Goal: Task Accomplishment & Management: Manage account settings

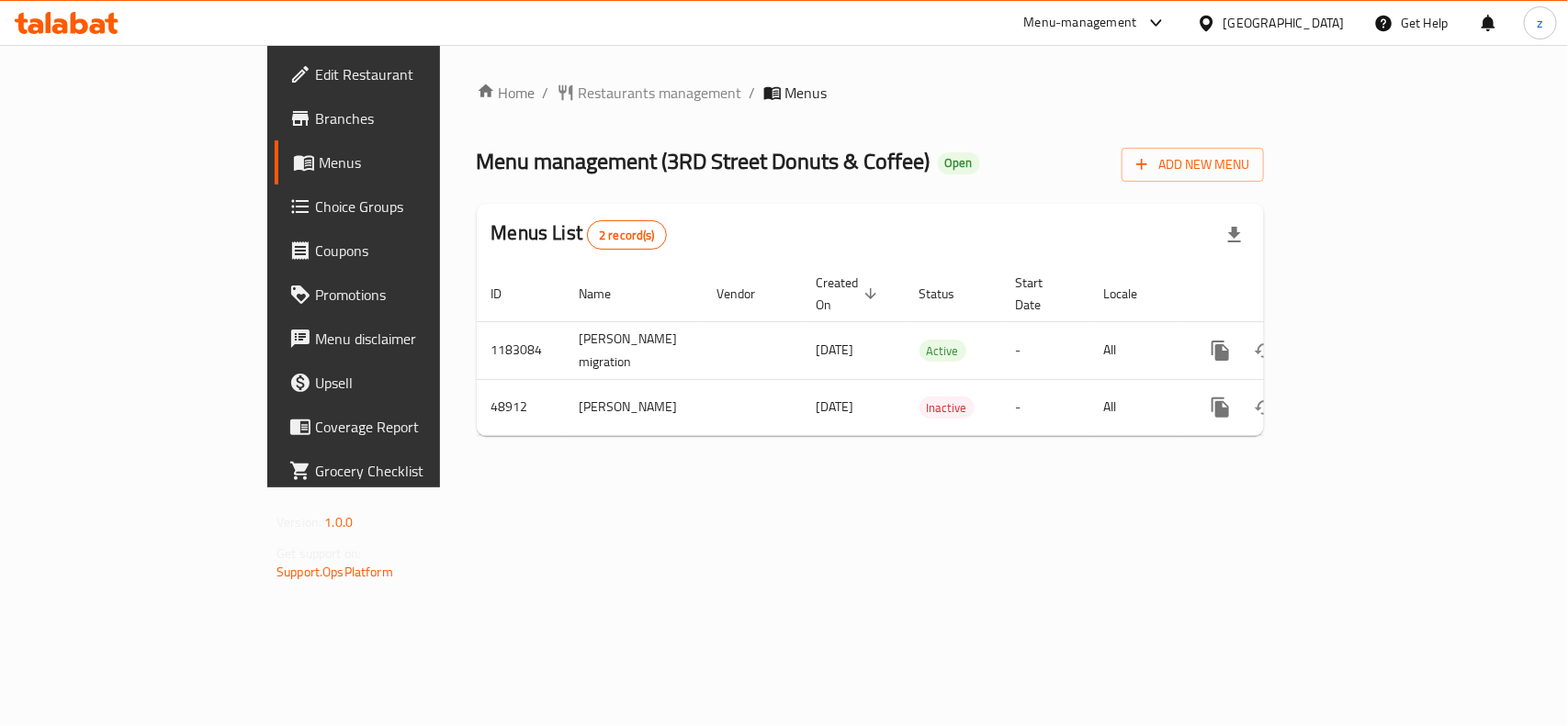
click at [315, 85] on span "Edit Restaurant" at bounding box center [414, 74] width 200 height 22
click at [315, 196] on span "Choice Groups" at bounding box center [414, 207] width 200 height 22
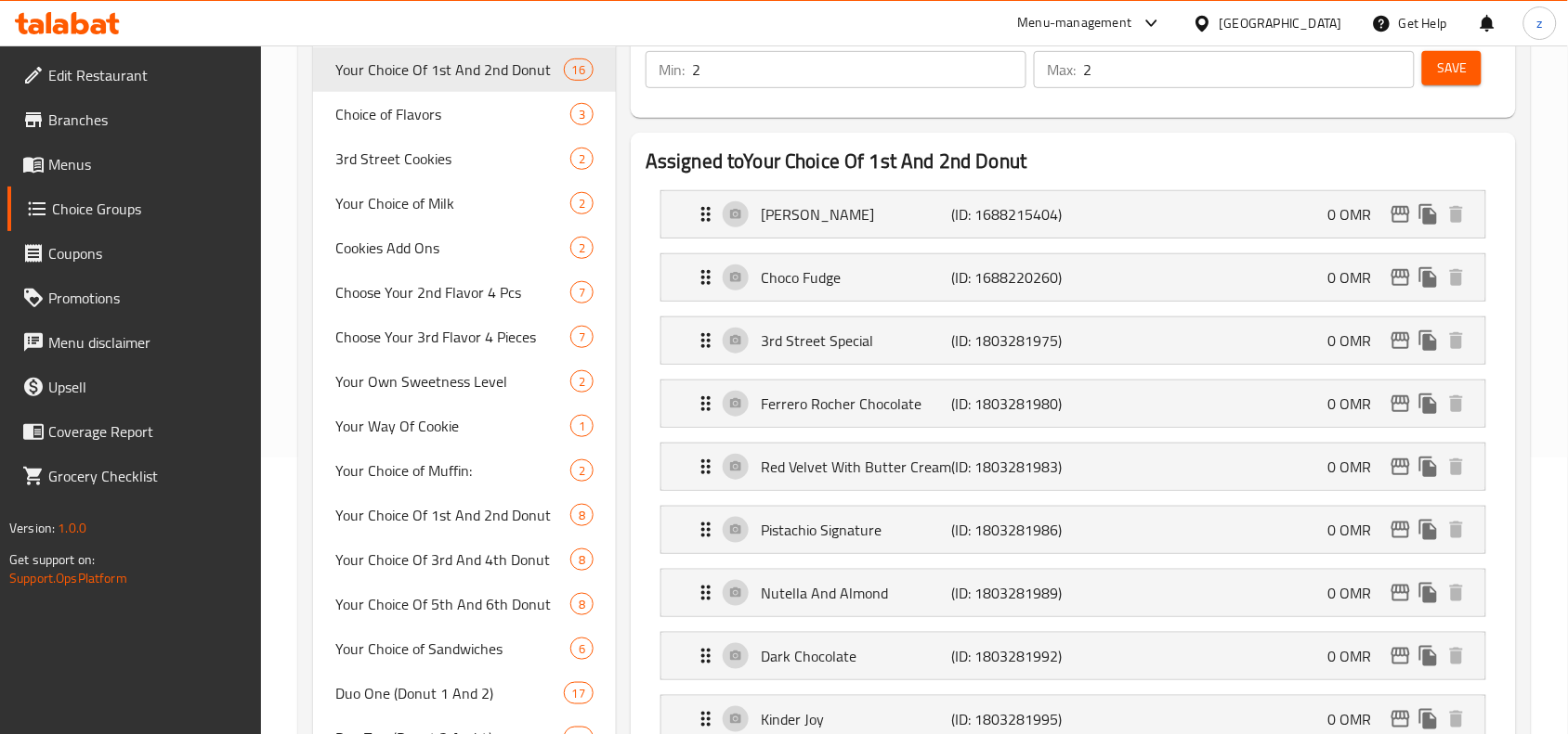
scroll to position [697, 0]
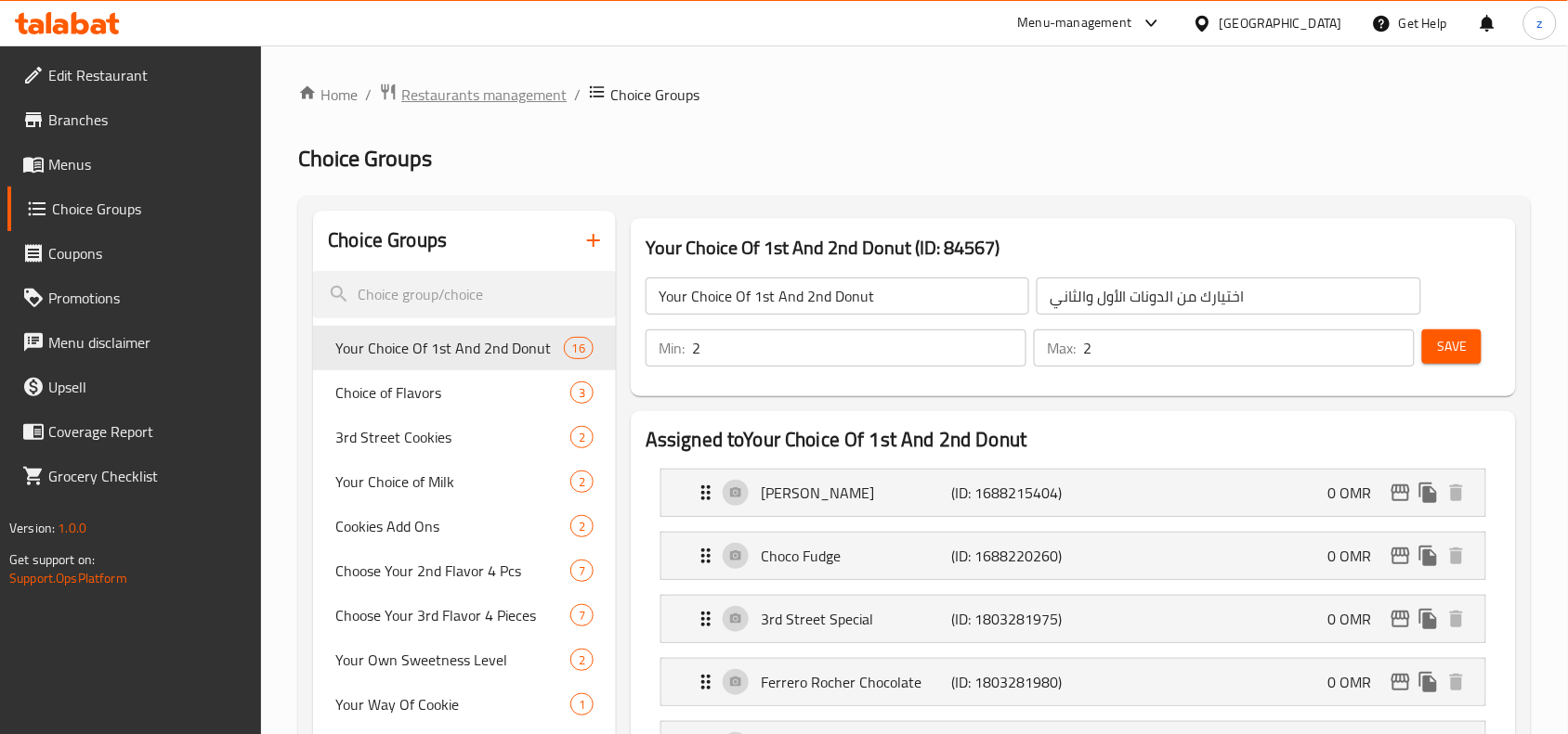
click at [469, 87] on span "Restaurants management" at bounding box center [484, 95] width 166 height 23
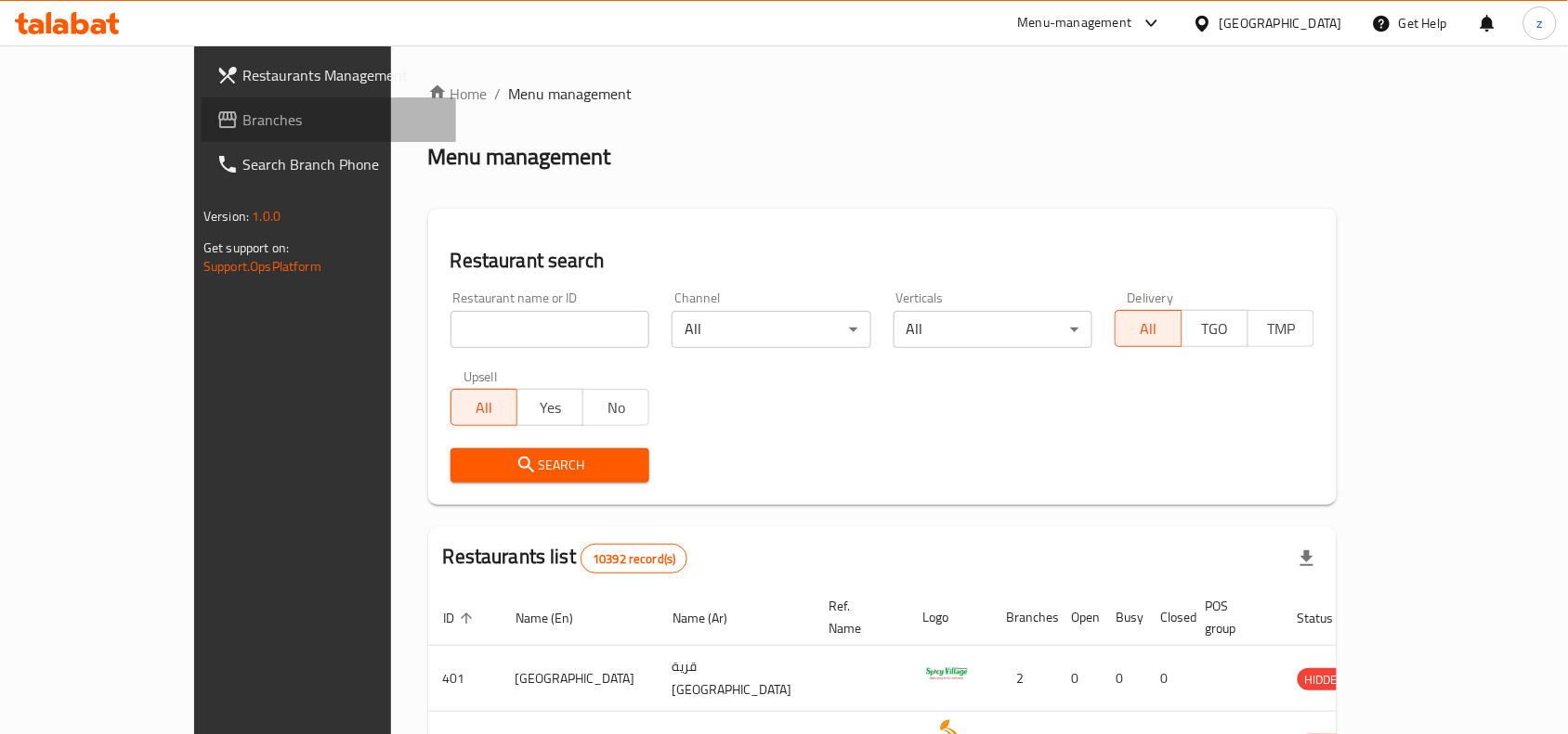
click at [242, 121] on span "Branches" at bounding box center [342, 119] width 199 height 23
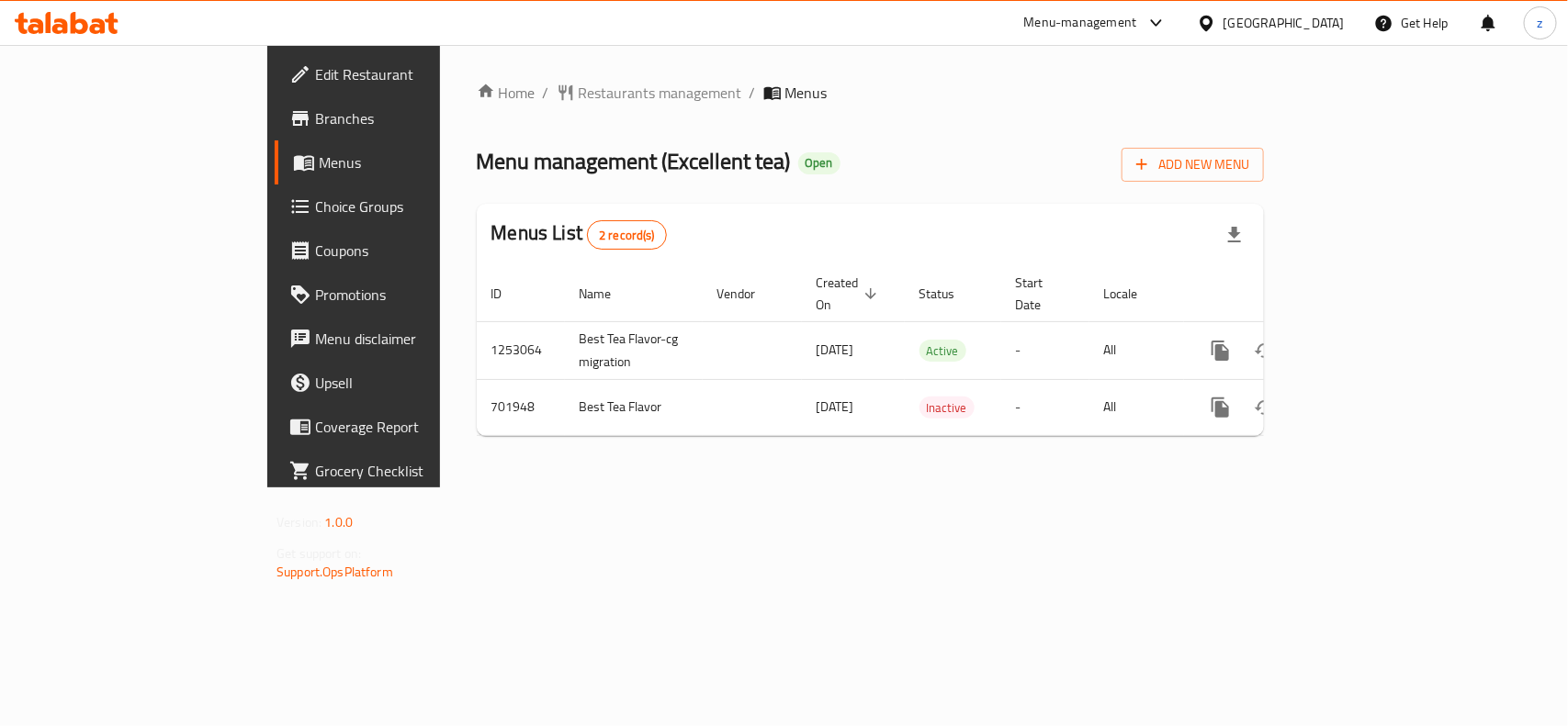
click at [315, 76] on span "Edit Restaurant" at bounding box center [414, 74] width 200 height 22
click at [315, 86] on span "Edit Restaurant" at bounding box center [414, 74] width 200 height 22
click at [315, 76] on span "Edit Restaurant" at bounding box center [414, 74] width 200 height 22
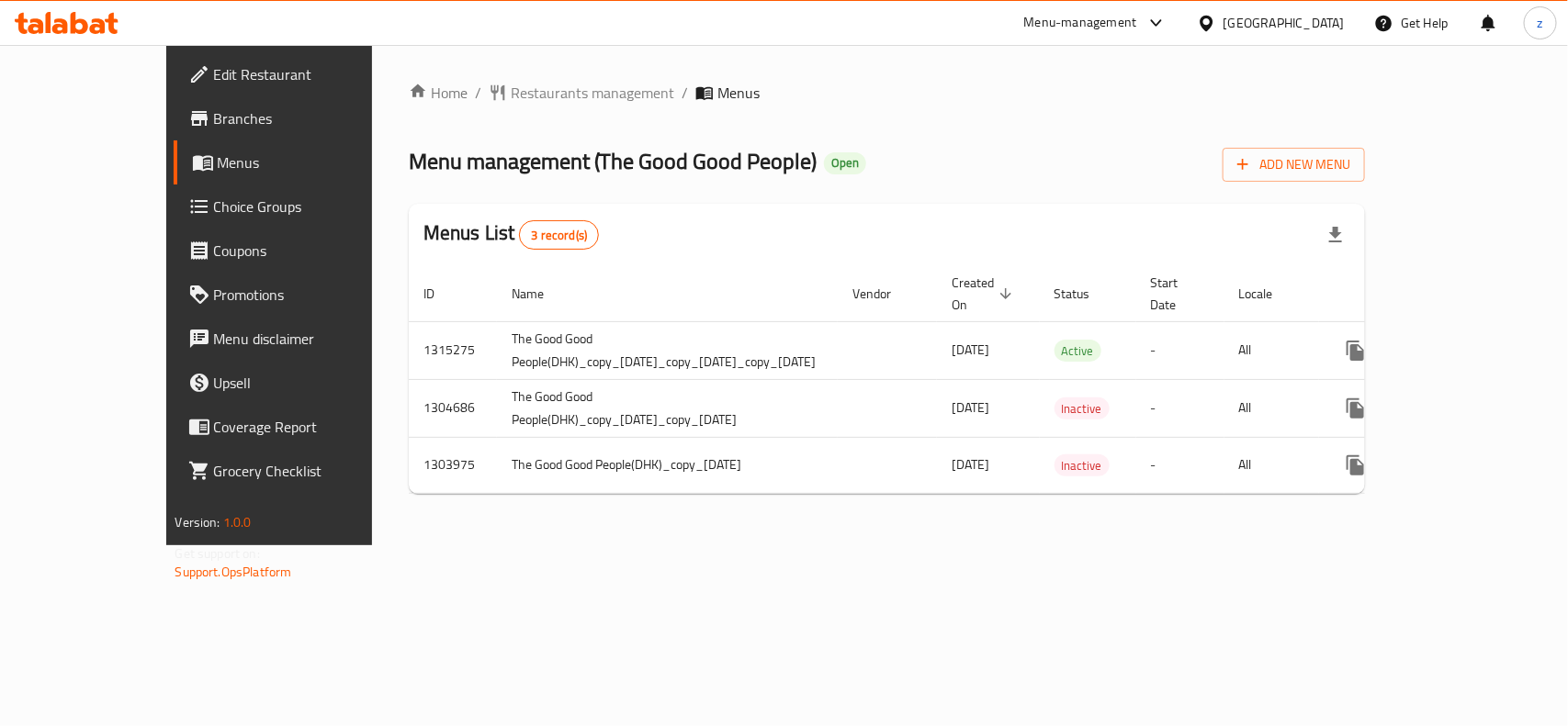
click at [214, 83] on span "Edit Restaurant" at bounding box center [314, 74] width 200 height 22
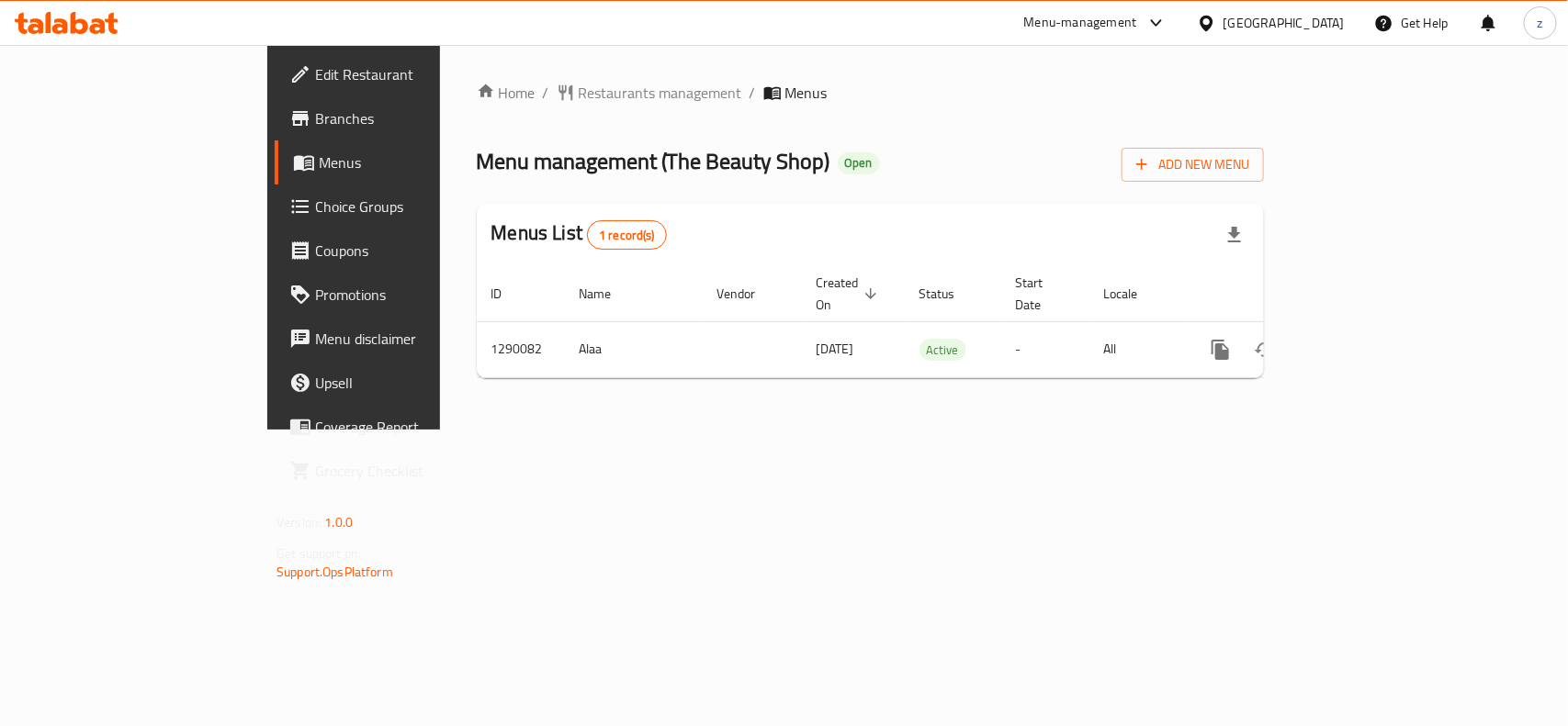
click at [315, 66] on span "Edit Restaurant" at bounding box center [414, 74] width 200 height 22
click at [275, 54] on link "Edit Restaurant" at bounding box center [402, 74] width 254 height 44
